Goal: Task Accomplishment & Management: Manage account settings

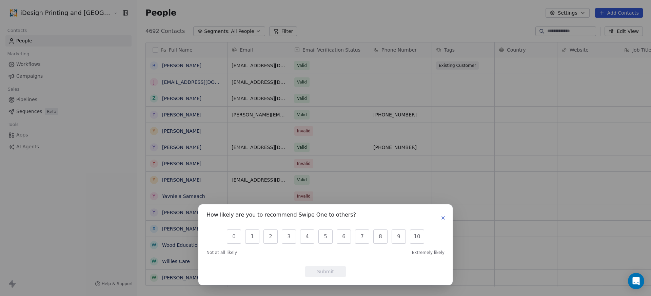
scroll to position [255, 531]
click at [445, 218] on icon "button" at bounding box center [442, 217] width 5 height 5
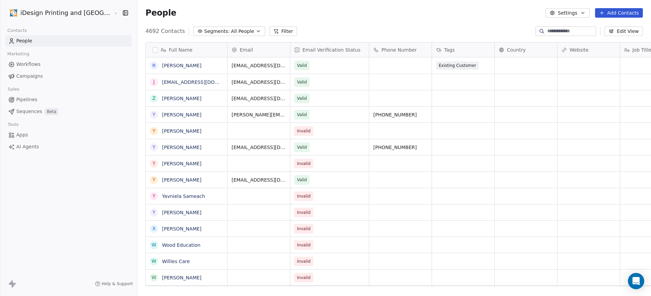
click at [614, 13] on button "Add Contacts" at bounding box center [619, 12] width 48 height 9
click at [618, 35] on span "Import from CSV" at bounding box center [616, 38] width 39 height 7
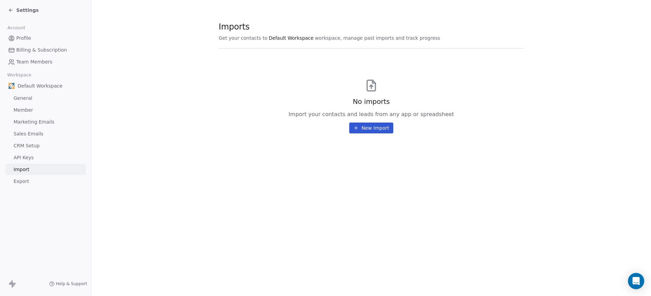
click at [382, 127] on button "New Import" at bounding box center [371, 127] width 44 height 11
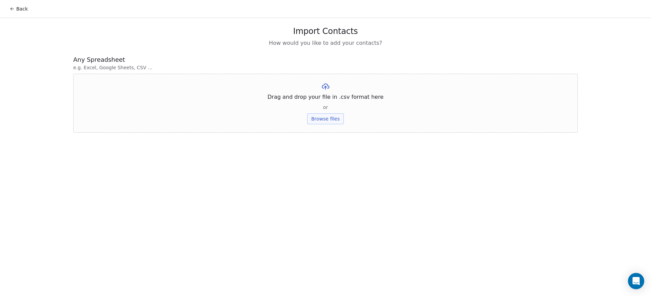
click at [330, 117] on button "Browse files" at bounding box center [325, 118] width 37 height 11
click at [320, 100] on button "Upload" at bounding box center [325, 99] width 25 height 11
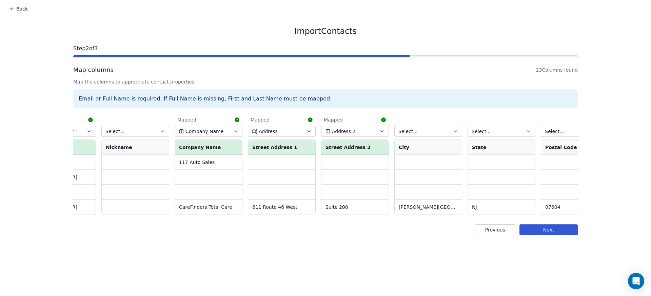
scroll to position [0, 341]
click at [144, 130] on button "Select..." at bounding box center [132, 131] width 68 height 11
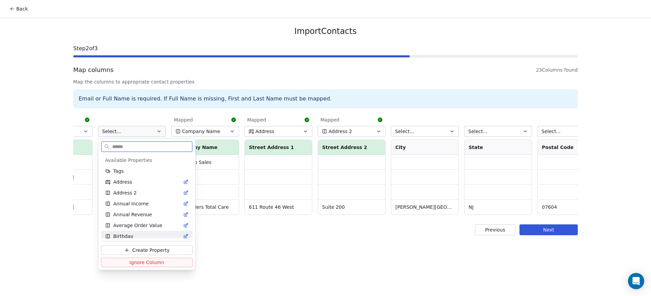
click at [147, 259] on span "Ignore Column" at bounding box center [146, 262] width 35 height 7
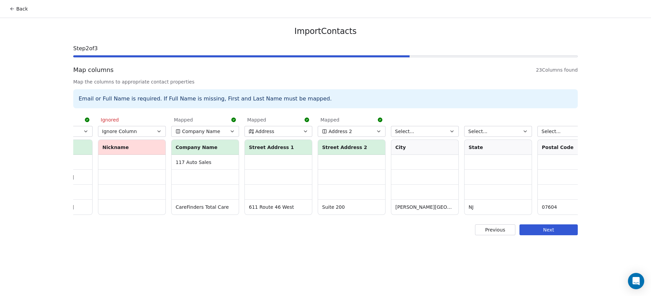
click at [437, 131] on button "Select..." at bounding box center [425, 131] width 68 height 11
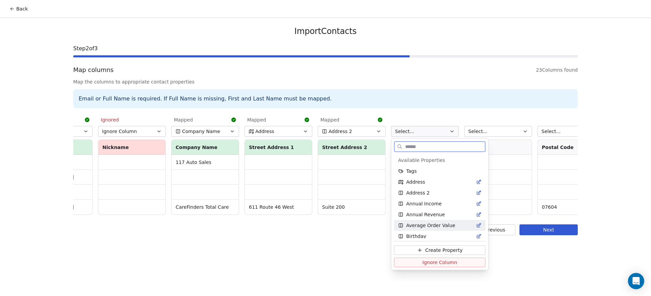
click at [463, 262] on button "Ignore Column" at bounding box center [439, 261] width 91 height 9
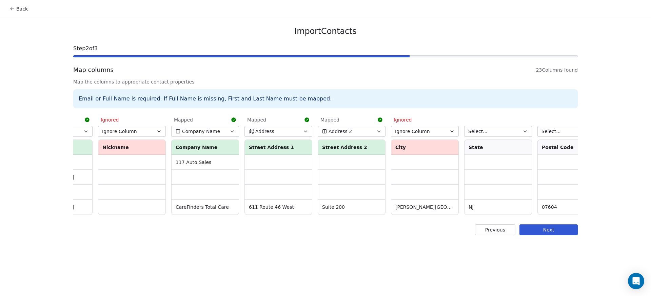
click at [501, 131] on button "Select..." at bounding box center [498, 131] width 68 height 11
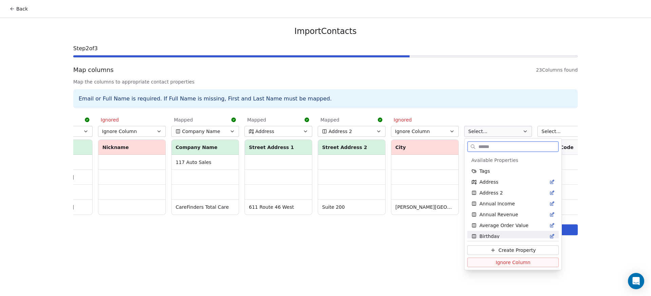
click at [517, 260] on span "Ignore Column" at bounding box center [512, 262] width 35 height 7
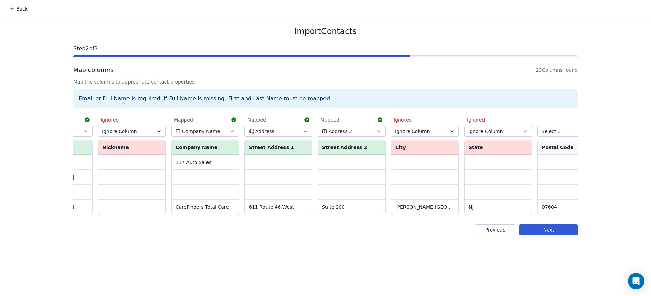
click at [355, 130] on button "Address 2" at bounding box center [352, 131] width 68 height 11
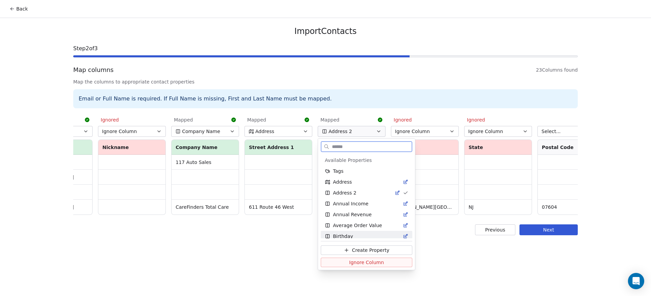
click at [365, 262] on span "Ignore Column" at bounding box center [366, 262] width 35 height 7
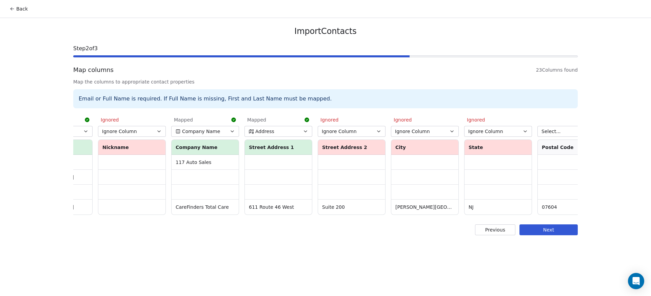
click at [285, 132] on button "Address" at bounding box center [278, 131] width 68 height 11
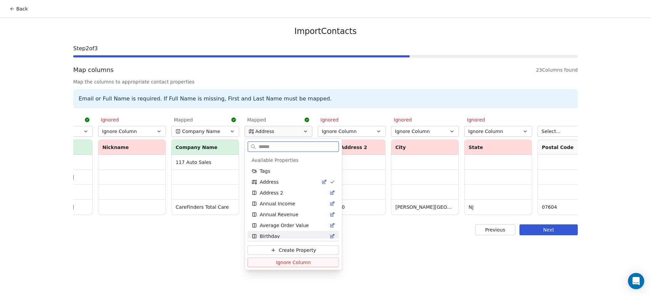
click at [273, 259] on button "Ignore Column" at bounding box center [292, 261] width 91 height 9
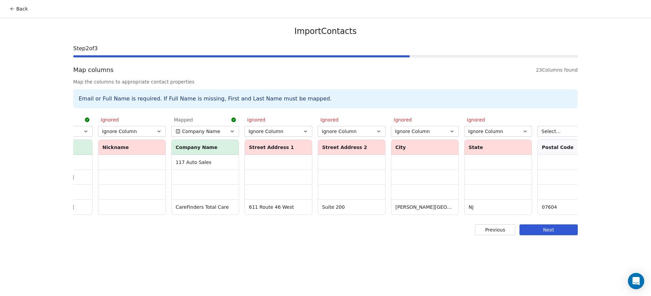
click at [213, 131] on span "Company Name" at bounding box center [201, 131] width 38 height 7
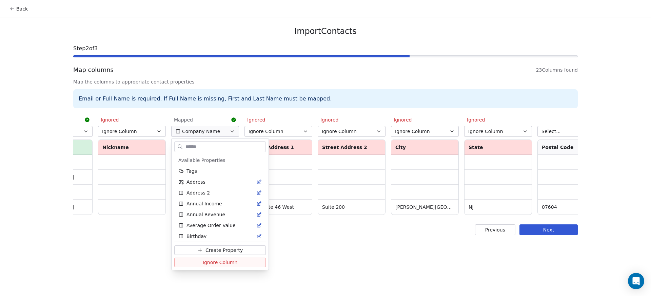
scroll to position [36, 0]
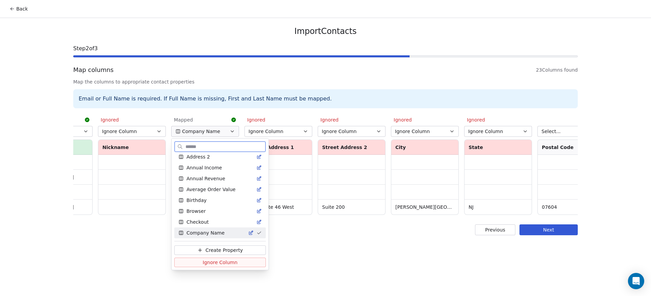
click at [215, 261] on span "Ignore Column" at bounding box center [220, 262] width 35 height 7
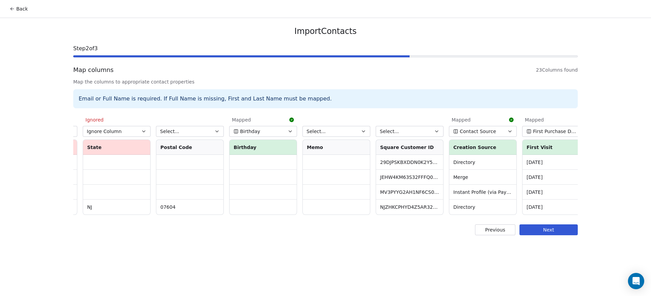
scroll to position [0, 726]
click at [176, 129] on button "Select..." at bounding box center [186, 131] width 68 height 11
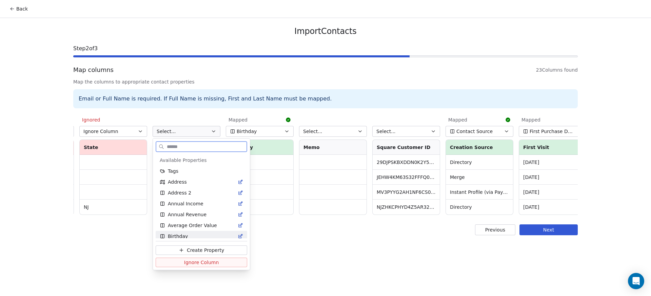
click at [198, 259] on span "Ignore Column" at bounding box center [201, 262] width 35 height 7
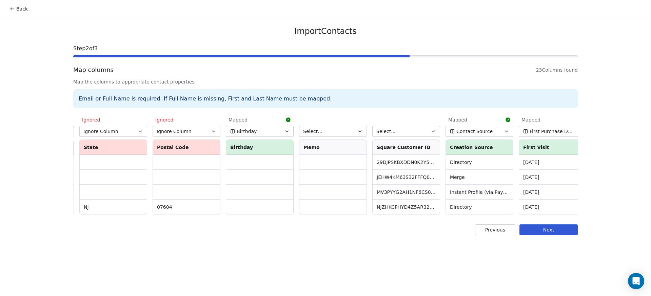
click at [270, 131] on button "Birthday" at bounding box center [260, 131] width 68 height 11
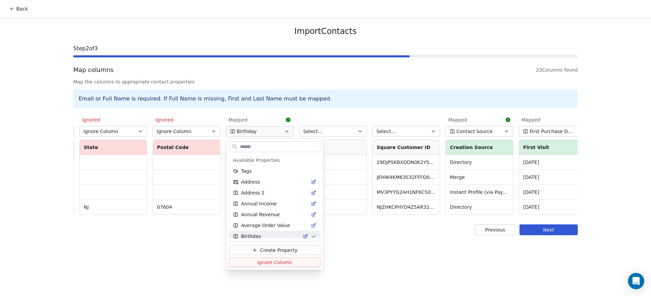
scroll to position [3, 0]
click at [270, 131] on html "Back Import Contacts Step 2 of 3 Map columns 23 Columns found Map the columns t…" at bounding box center [325, 148] width 651 height 296
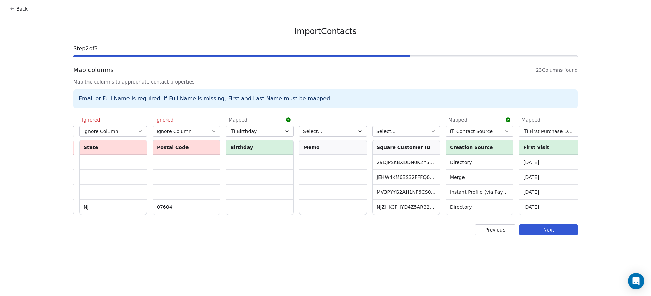
click at [362, 131] on icon "button" at bounding box center [359, 130] width 5 height 5
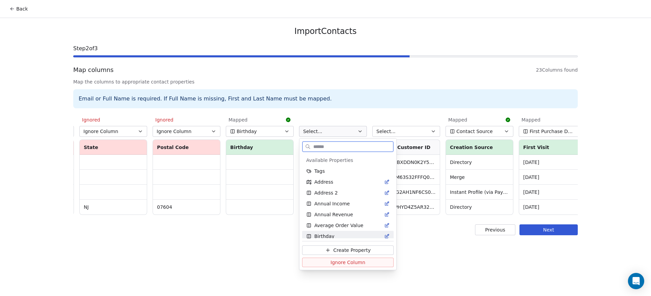
click at [356, 262] on span "Ignore Column" at bounding box center [347, 262] width 35 height 7
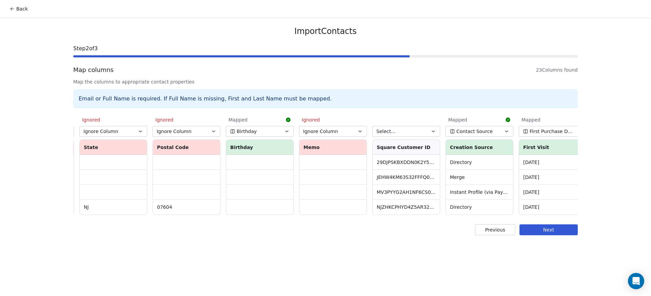
click at [409, 128] on button "Select..." at bounding box center [406, 131] width 68 height 11
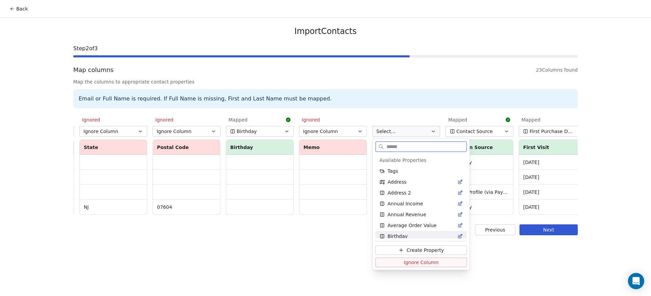
click at [415, 259] on span "Ignore Column" at bounding box center [421, 262] width 35 height 7
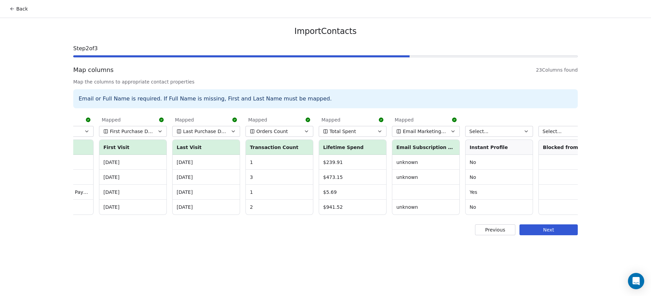
scroll to position [0, 1174]
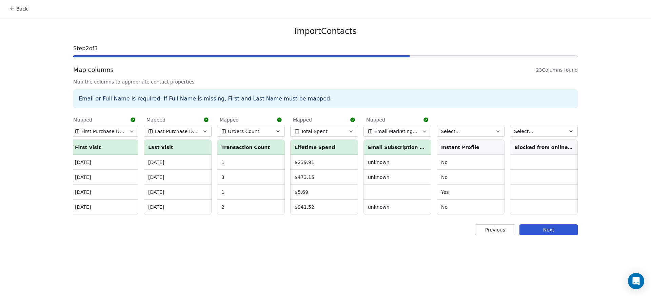
click at [490, 132] on button "Select..." at bounding box center [470, 131] width 68 height 11
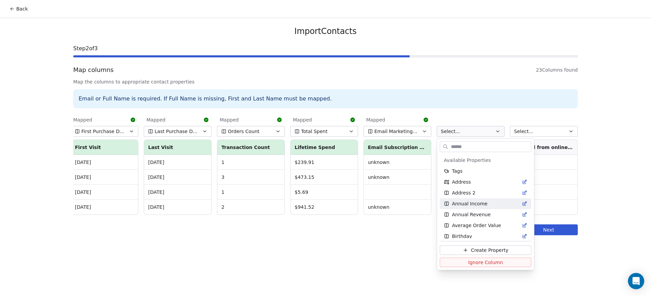
click at [473, 114] on html "Back Import Contacts Step 2 of 3 Map columns 23 Columns found Map the columns t…" at bounding box center [325, 148] width 651 height 296
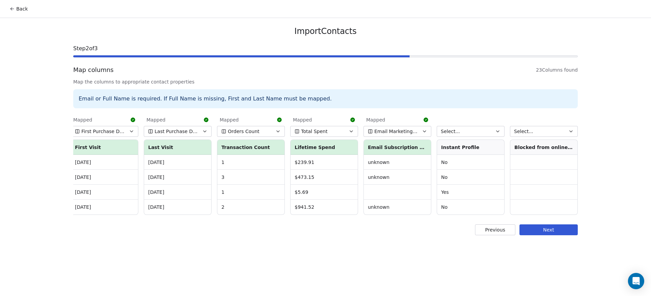
click at [464, 131] on button "Select..." at bounding box center [470, 131] width 68 height 11
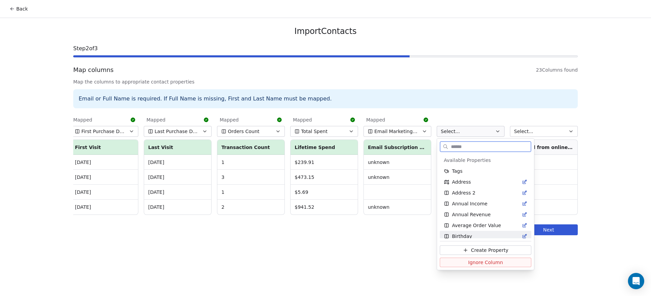
click at [480, 262] on span "Ignore Column" at bounding box center [485, 262] width 35 height 7
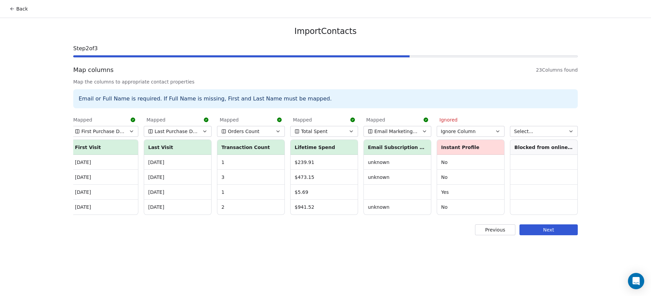
click at [528, 131] on span "Select..." at bounding box center [523, 131] width 19 height 7
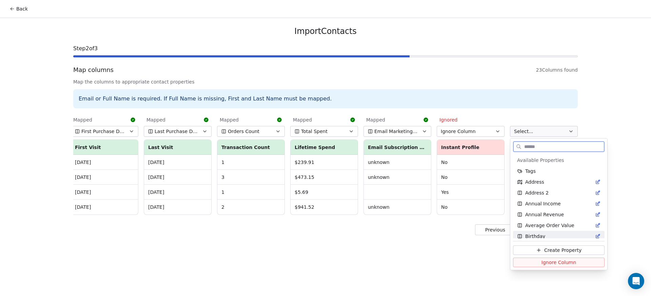
click at [549, 263] on span "Ignore Column" at bounding box center [558, 262] width 35 height 7
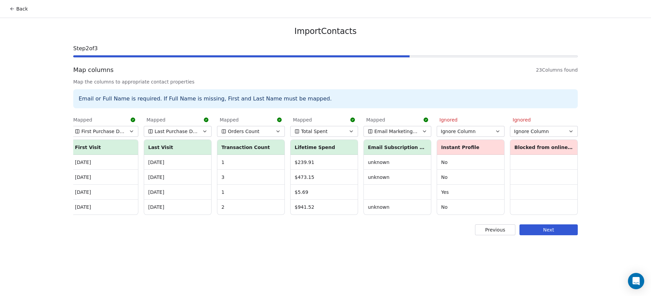
click at [544, 235] on button "Next" at bounding box center [548, 229] width 58 height 11
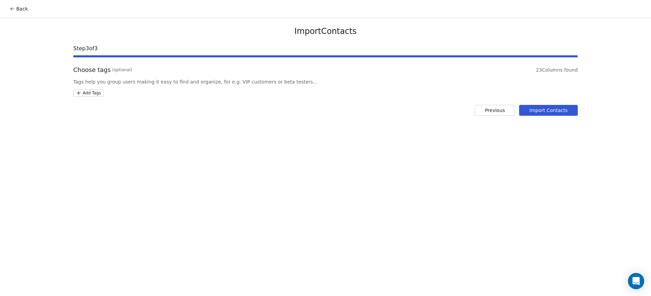
click at [554, 113] on button "Import Contacts" at bounding box center [548, 110] width 59 height 11
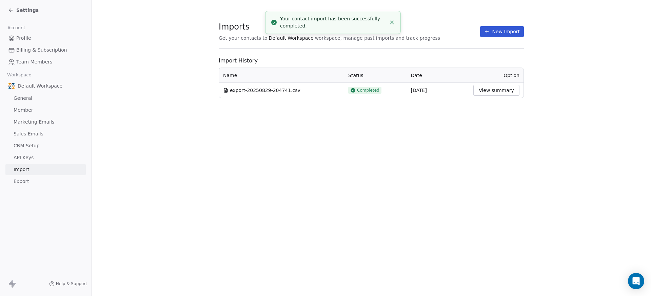
click at [494, 86] on button "View summary" at bounding box center [496, 90] width 46 height 11
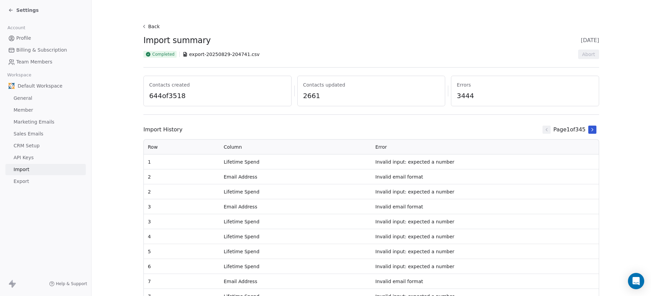
click at [517, 91] on span "3444" at bounding box center [524, 95] width 137 height 9
click at [35, 100] on link "General" at bounding box center [45, 98] width 80 height 11
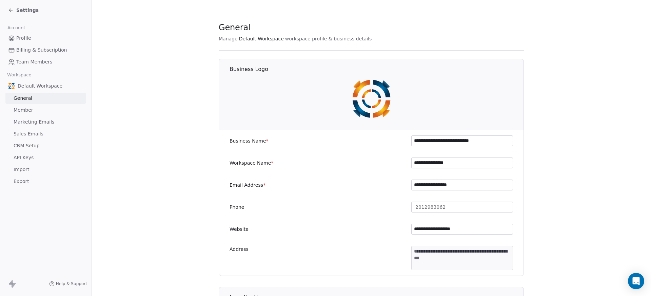
click at [33, 39] on link "Profile" at bounding box center [45, 38] width 80 height 11
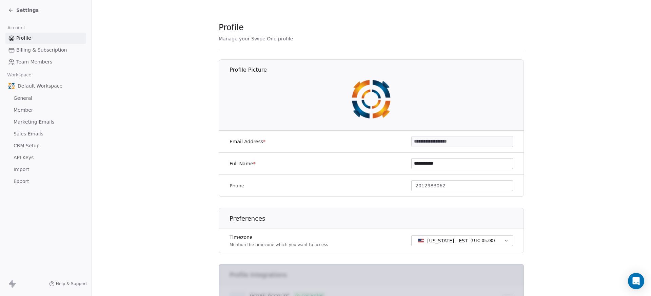
click at [14, 10] on div "Settings" at bounding box center [23, 10] width 30 height 7
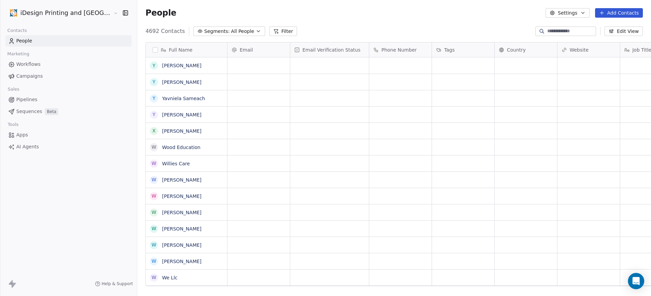
click at [32, 73] on span "Campaigns" at bounding box center [29, 76] width 26 height 7
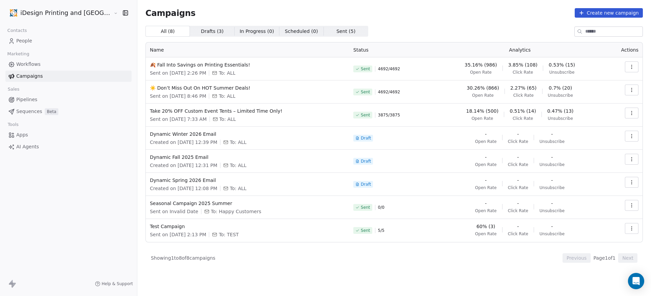
click at [43, 40] on link "People" at bounding box center [68, 40] width 126 height 11
